Goal: Task Accomplishment & Management: Manage account settings

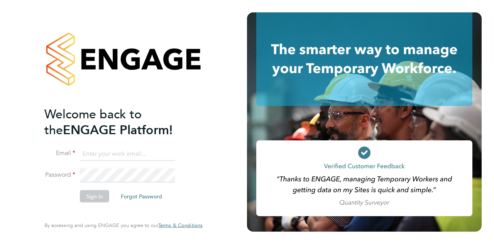
type input "daisy.cadman@wates.co.uk"
click at [91, 191] on button "Sign In" at bounding box center [94, 196] width 29 height 12
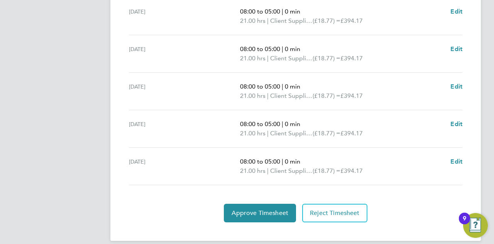
scroll to position [313, 0]
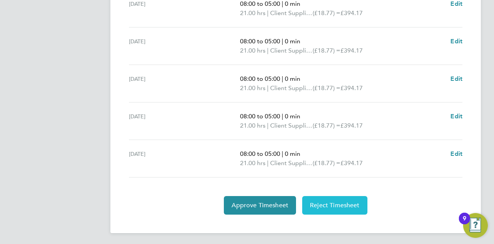
click at [331, 203] on span "Reject Timesheet" at bounding box center [335, 205] width 50 height 8
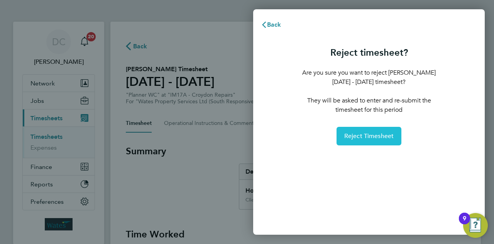
click at [371, 130] on button "Reject Timesheet" at bounding box center [369, 136] width 65 height 19
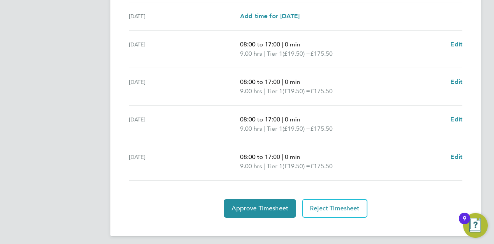
scroll to position [304, 0]
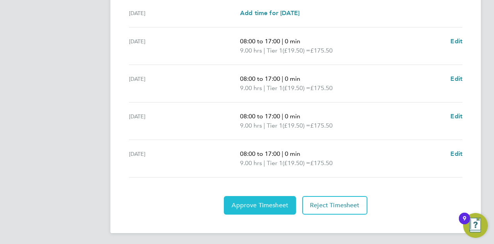
click at [261, 202] on span "Approve Timesheet" at bounding box center [260, 205] width 57 height 8
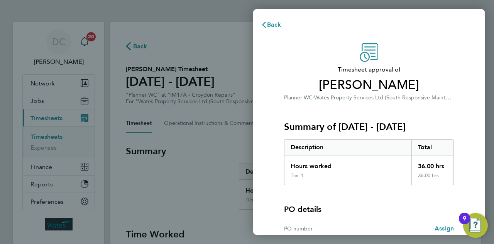
click at [283, 179] on div "Timesheet approval of [PERSON_NAME] Planner WC · Wates Property Services Ltd (S…" at bounding box center [369, 170] width 188 height 255
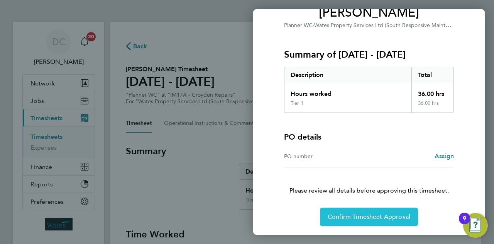
click at [344, 221] on button "Confirm Timesheet Approval" at bounding box center [369, 216] width 98 height 19
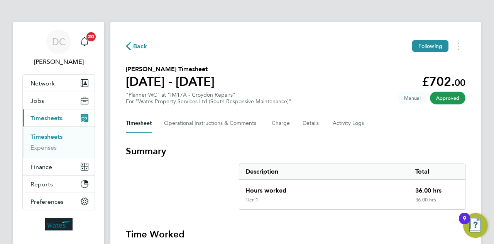
scroll to position [213, 0]
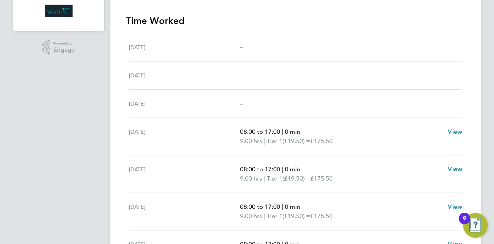
click at [371, 111] on div "Mon 25 Aug –" at bounding box center [296, 104] width 334 height 28
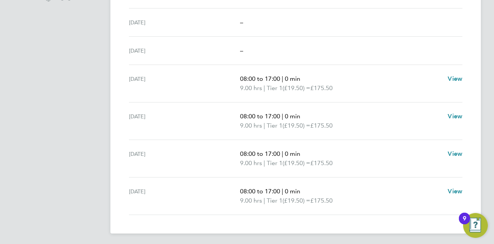
scroll to position [267, 0]
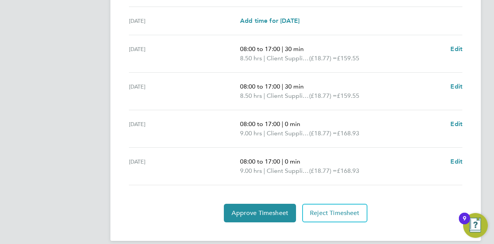
scroll to position [304, 0]
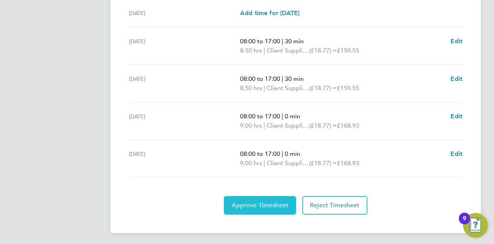
click at [255, 202] on span "Approve Timesheet" at bounding box center [260, 205] width 57 height 8
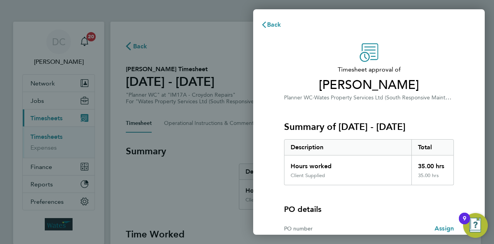
click at [377, 160] on div "Hours worked" at bounding box center [348, 163] width 127 height 17
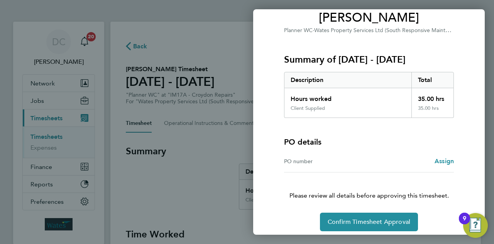
scroll to position [72, 0]
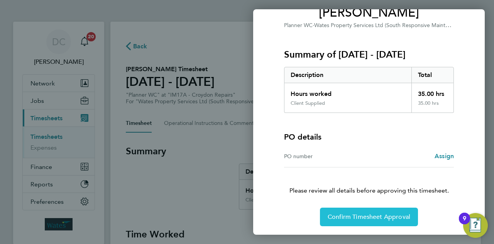
click at [367, 214] on span "Confirm Timesheet Approval" at bounding box center [369, 217] width 83 height 8
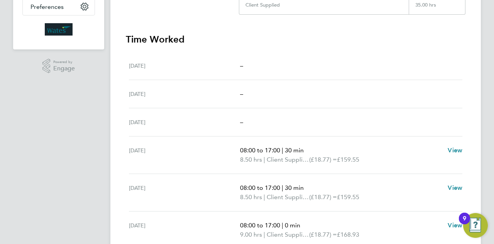
scroll to position [267, 0]
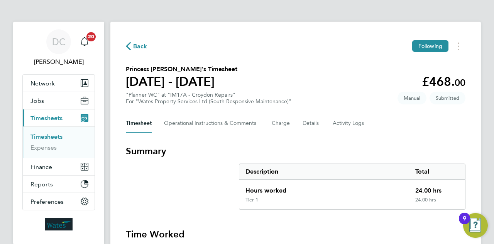
click at [360, 150] on h3 "Summary" at bounding box center [296, 151] width 340 height 12
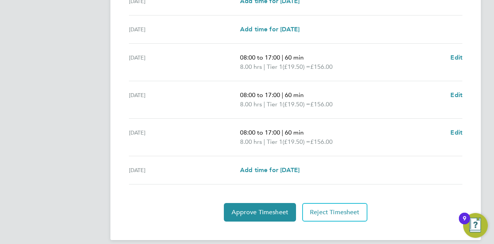
scroll to position [294, 0]
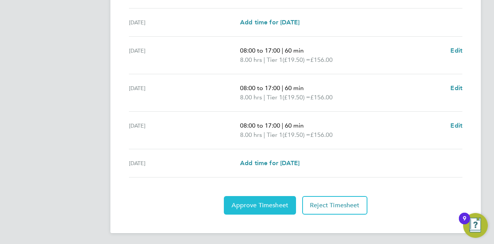
click at [241, 204] on span "Approve Timesheet" at bounding box center [260, 205] width 57 height 8
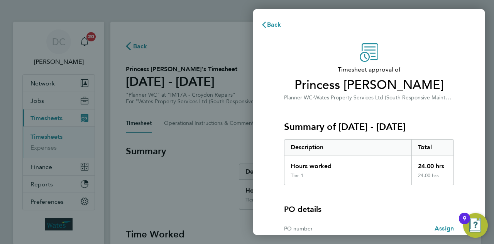
click at [260, 168] on div "Timesheet approval of Princess [PERSON_NAME] WC · Wates Property Services Ltd (…" at bounding box center [369, 170] width 232 height 273
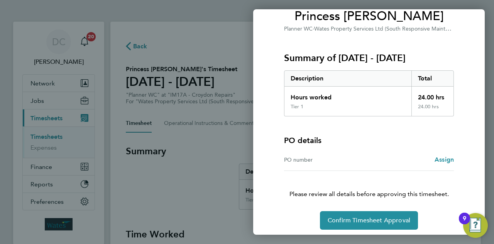
scroll to position [72, 0]
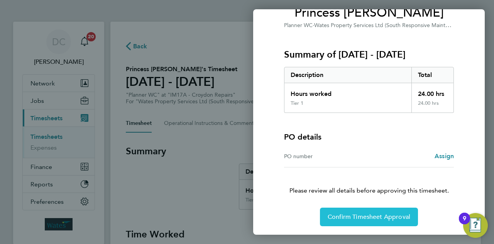
click at [345, 209] on button "Confirm Timesheet Approval" at bounding box center [369, 216] width 98 height 19
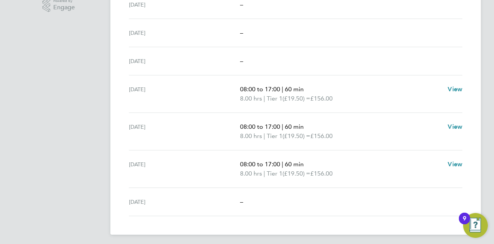
scroll to position [257, 0]
